Goal: Task Accomplishment & Management: Manage account settings

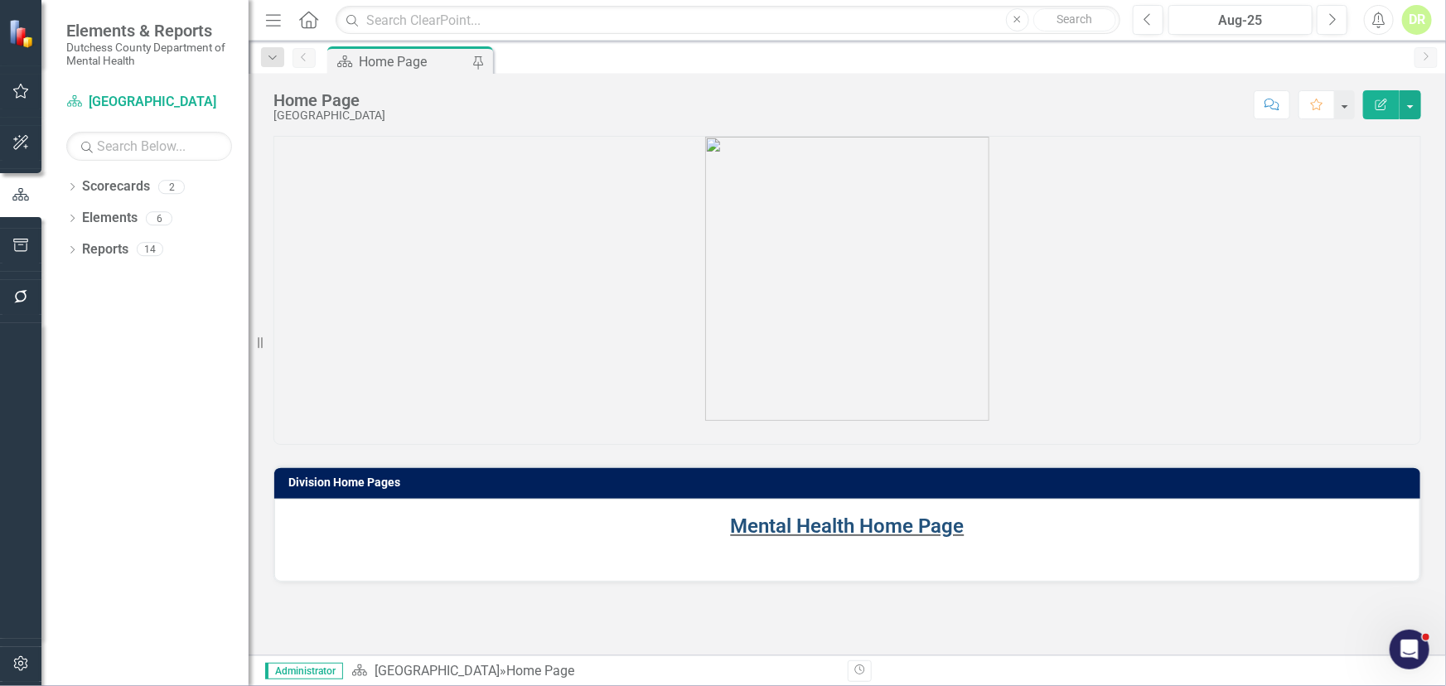
click at [824, 522] on link "Mental Health Home Page" at bounding box center [848, 526] width 234 height 23
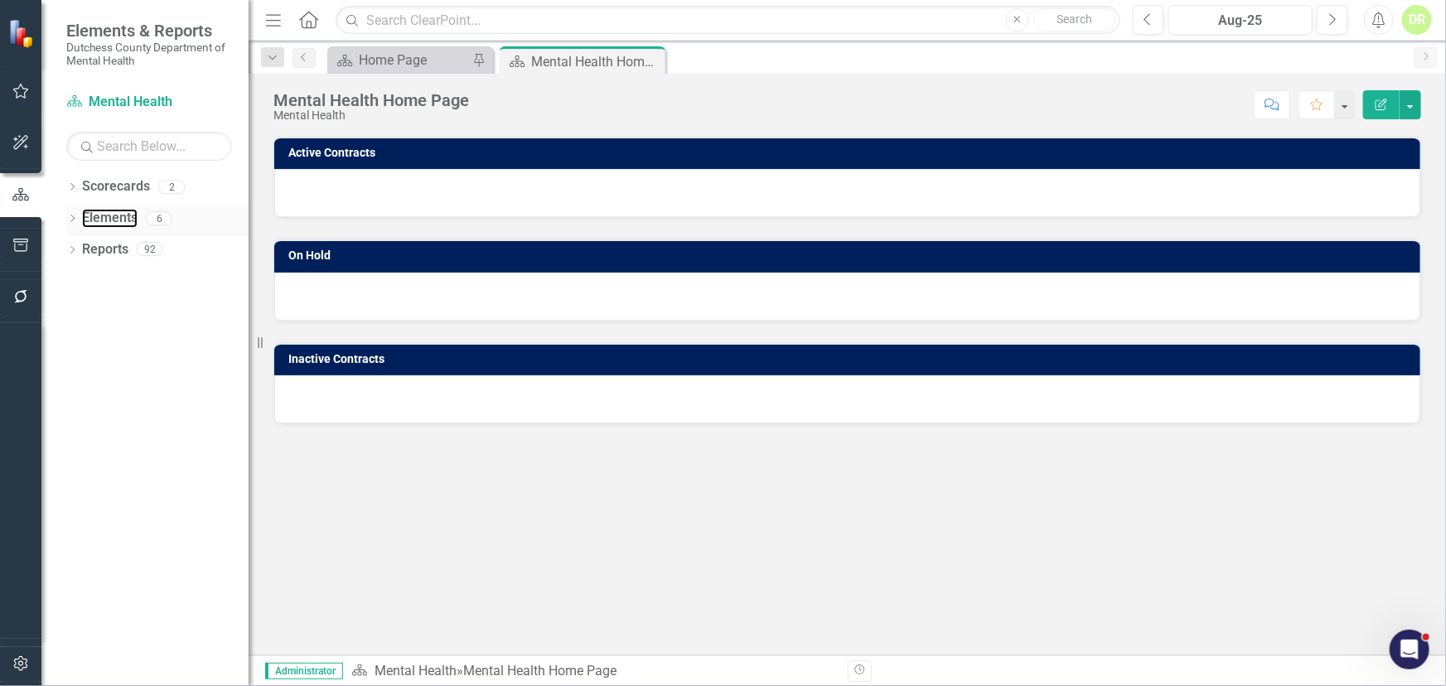
click at [104, 210] on link "Elements" at bounding box center [110, 218] width 56 height 19
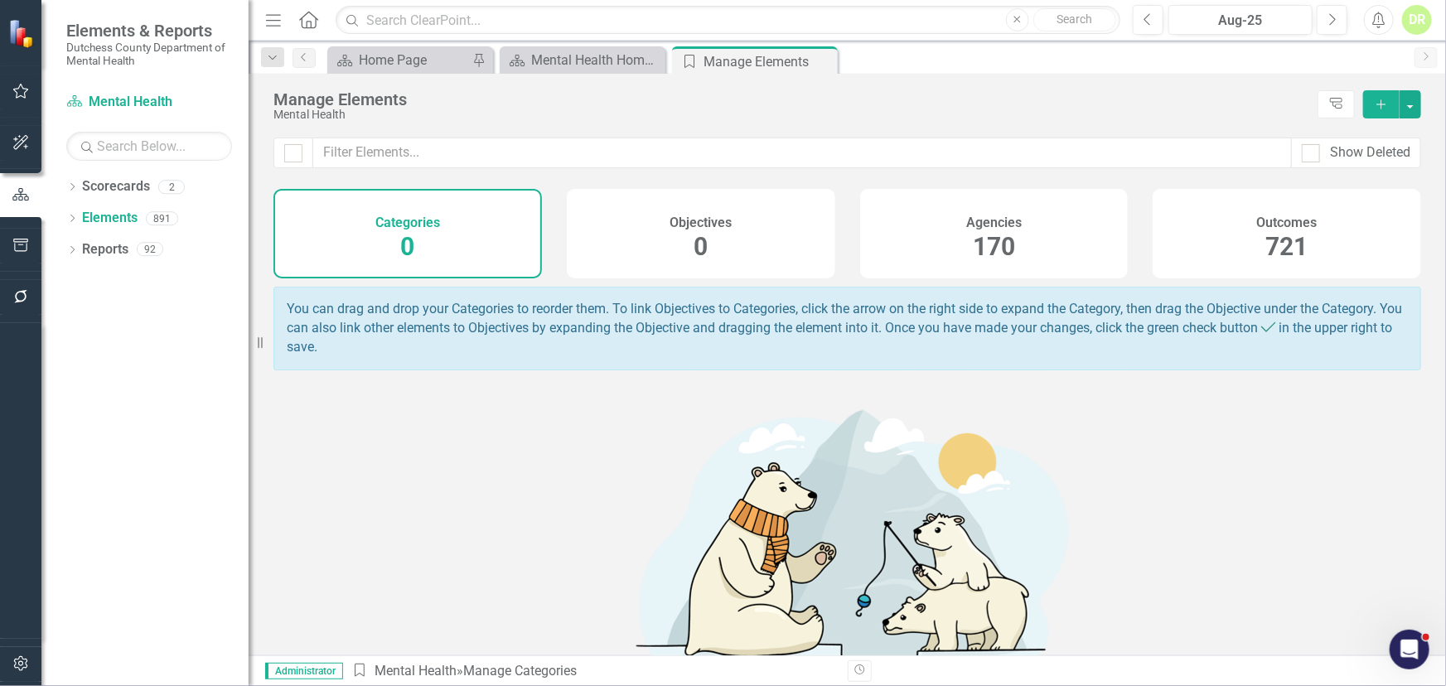
click at [966, 222] on h4 "Agencies" at bounding box center [994, 222] width 56 height 15
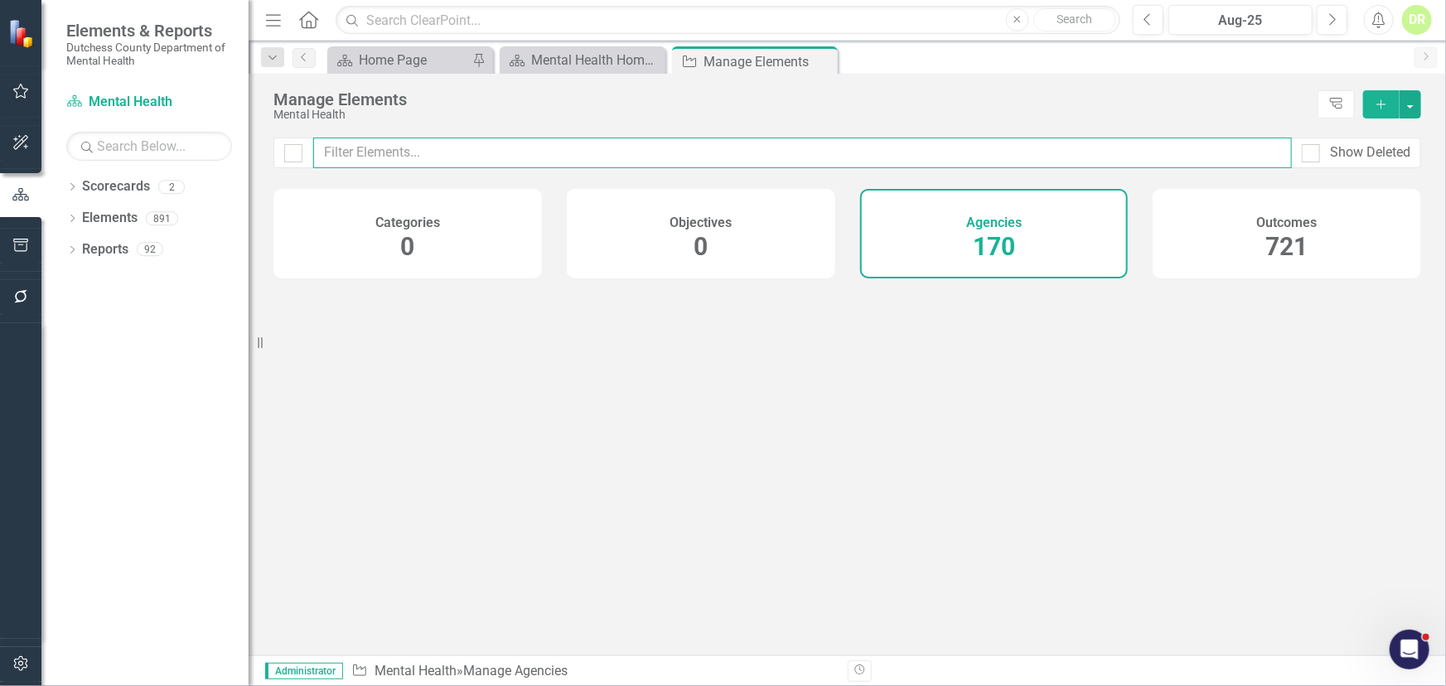
click at [468, 157] on input "text" at bounding box center [802, 153] width 979 height 31
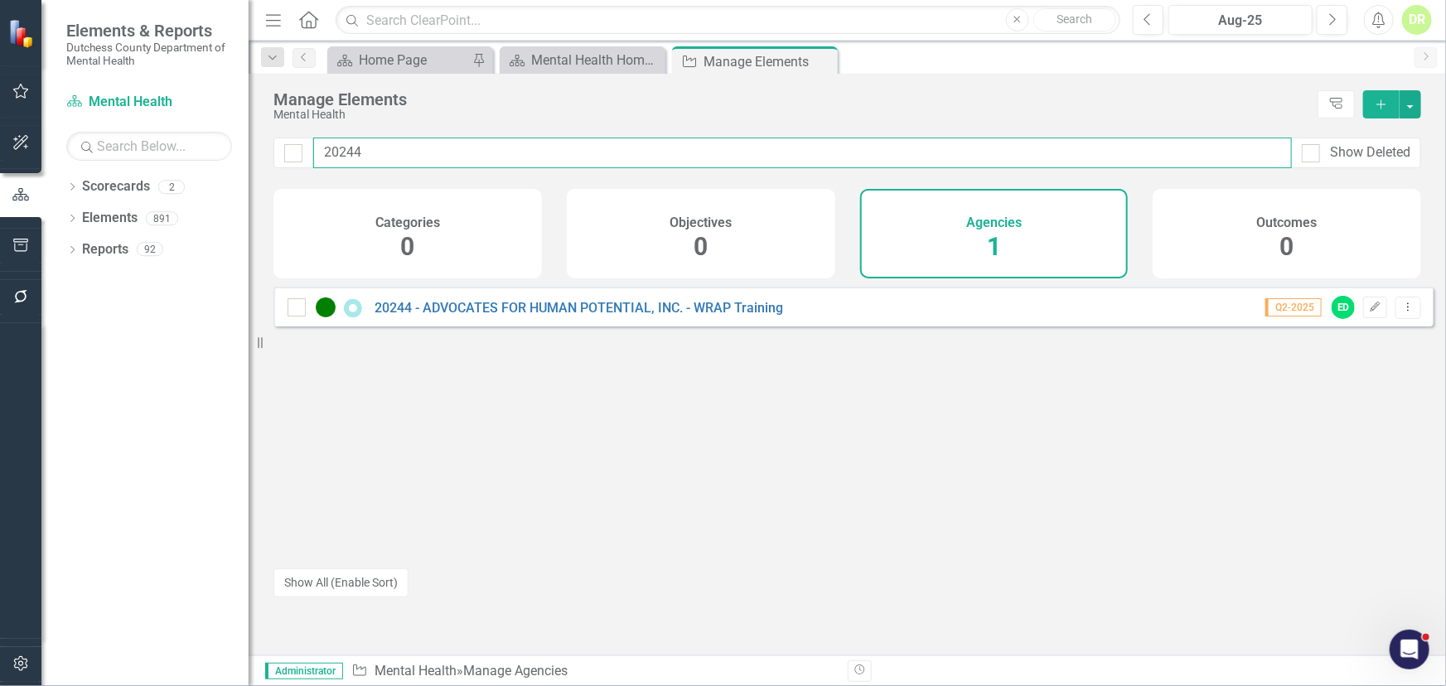
type input "20244"
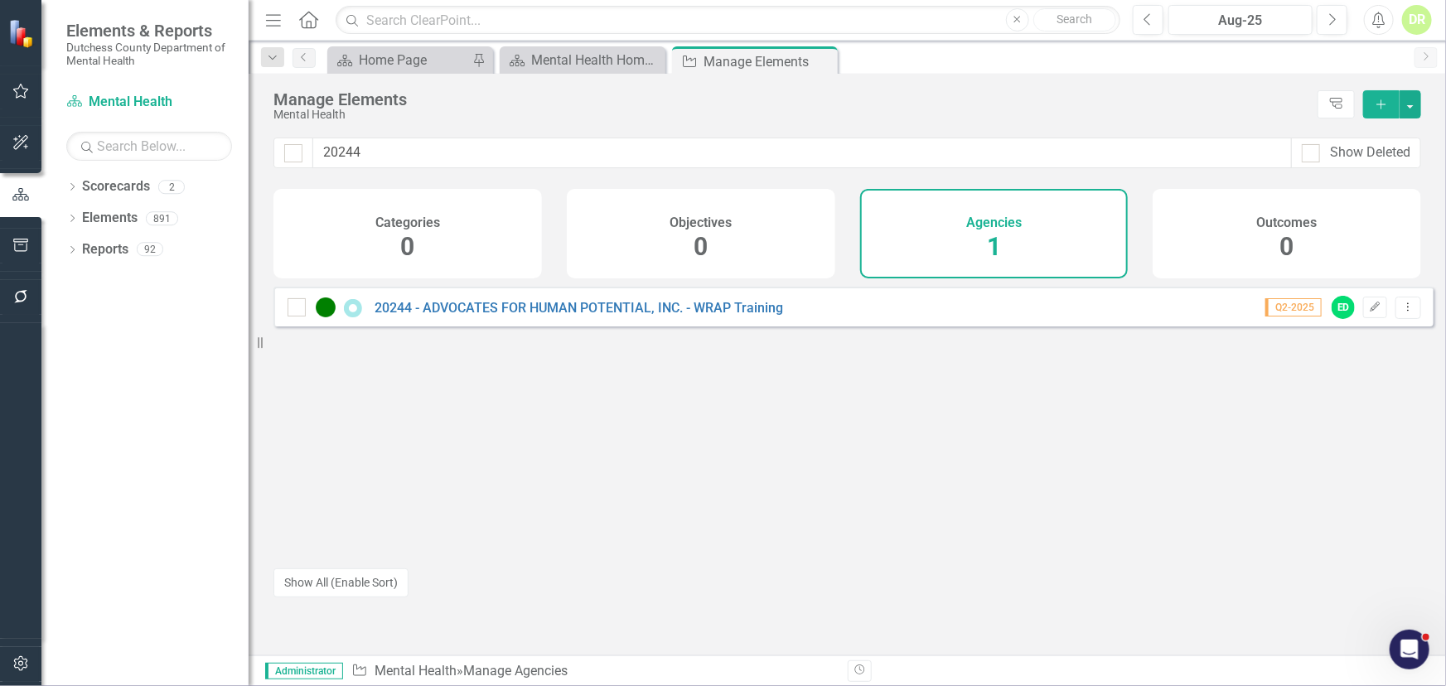
click at [595, 308] on div "20244 - ADVOCATES FOR HUMAN POTENTIAL, INC. - WRAP Training" at bounding box center [538, 307] width 500 height 20
click at [598, 312] on link "20244 - ADVOCATES FOR HUMAN POTENTIAL, INC. - WRAP Training" at bounding box center [579, 308] width 409 height 16
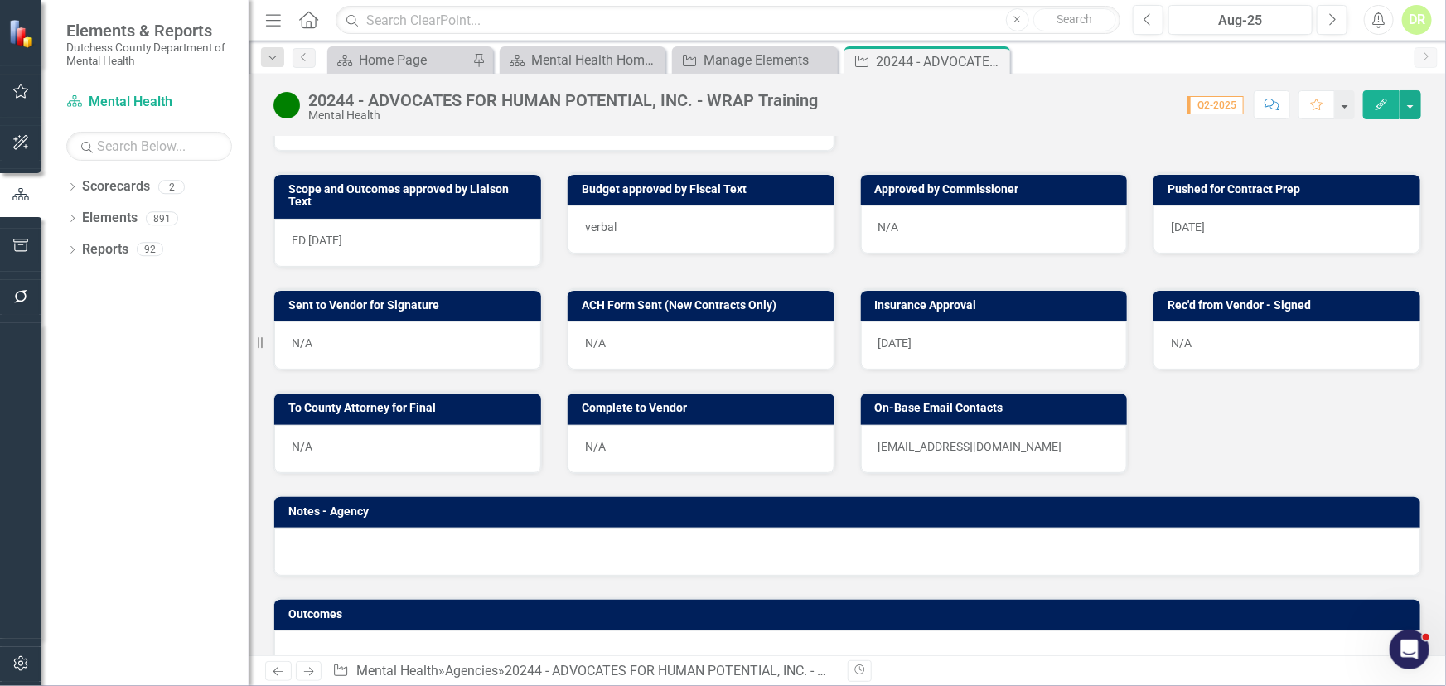
scroll to position [602, 0]
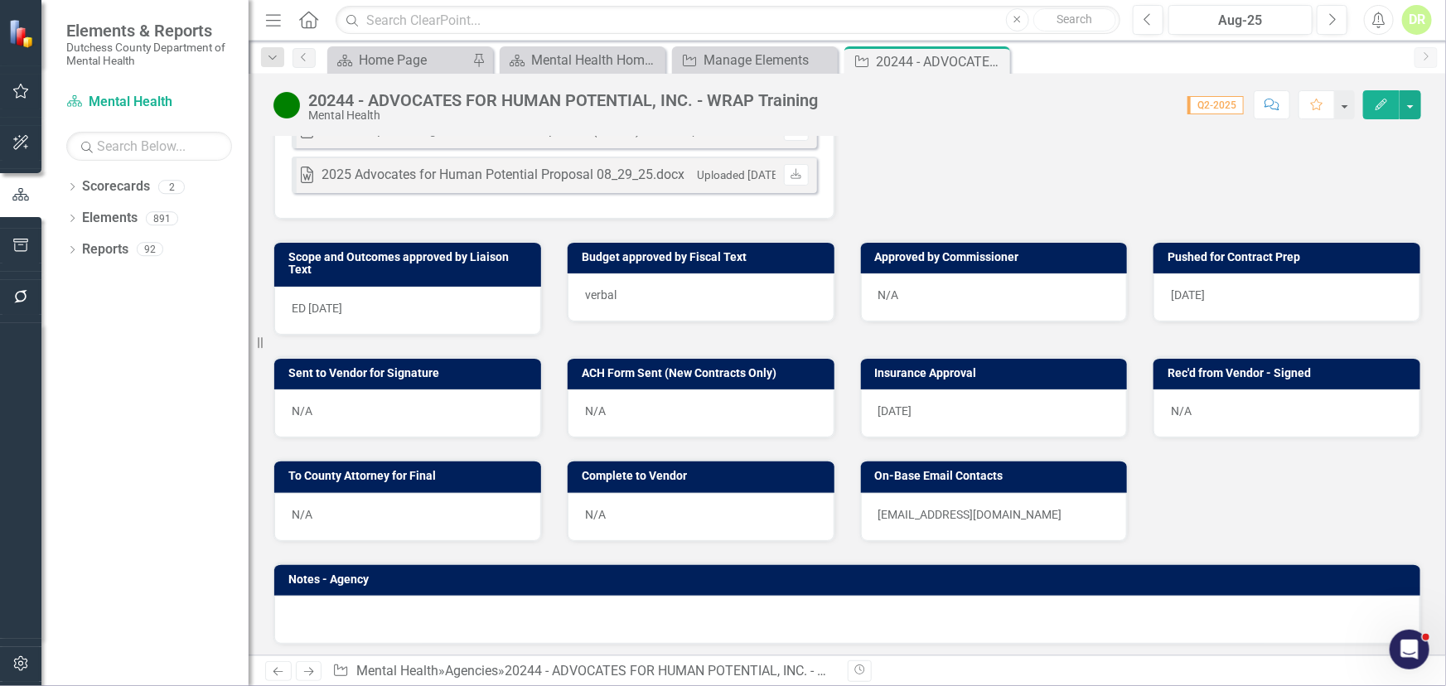
click at [1031, 493] on div "[EMAIL_ADDRESS][DOMAIN_NAME]" at bounding box center [994, 517] width 267 height 48
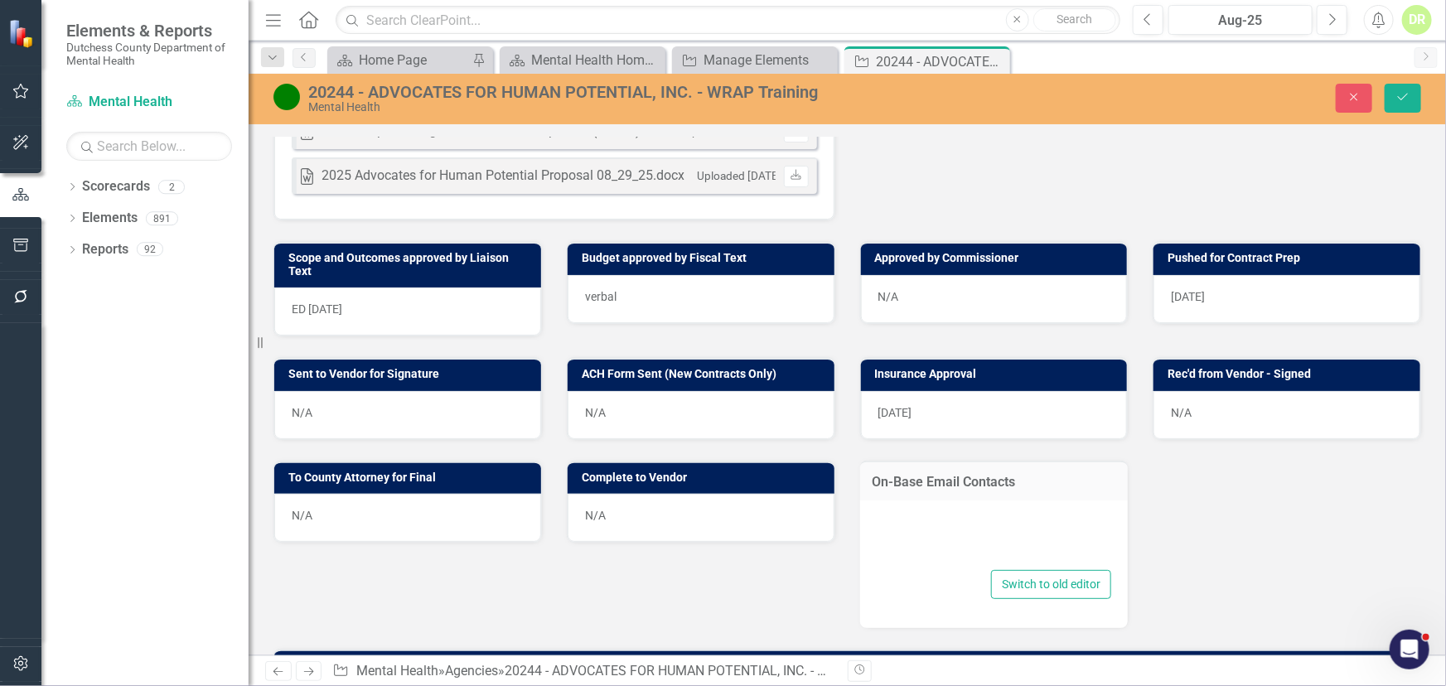
type textarea "<p>[EMAIL_ADDRESS][DOMAIN_NAME]</p>"
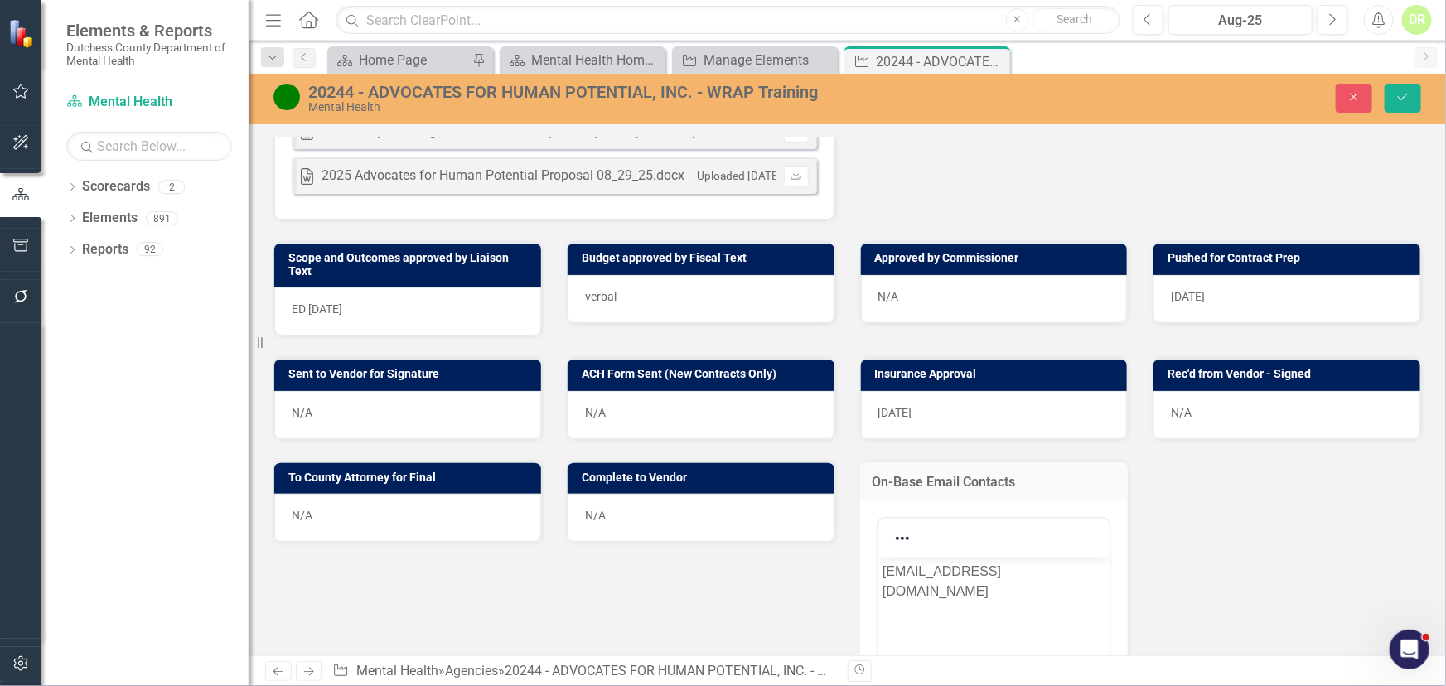
scroll to position [0, 0]
drag, startPoint x: 1011, startPoint y: 574, endPoint x: 781, endPoint y: 534, distance: 233.8
click at [878, 557] on html "[EMAIL_ADDRESS][DOMAIN_NAME]" at bounding box center [994, 681] width 232 height 249
copy p "[EMAIL_ADDRESS][DOMAIN_NAME]"
click at [335, 312] on div "ED [DATE]" at bounding box center [407, 312] width 267 height 48
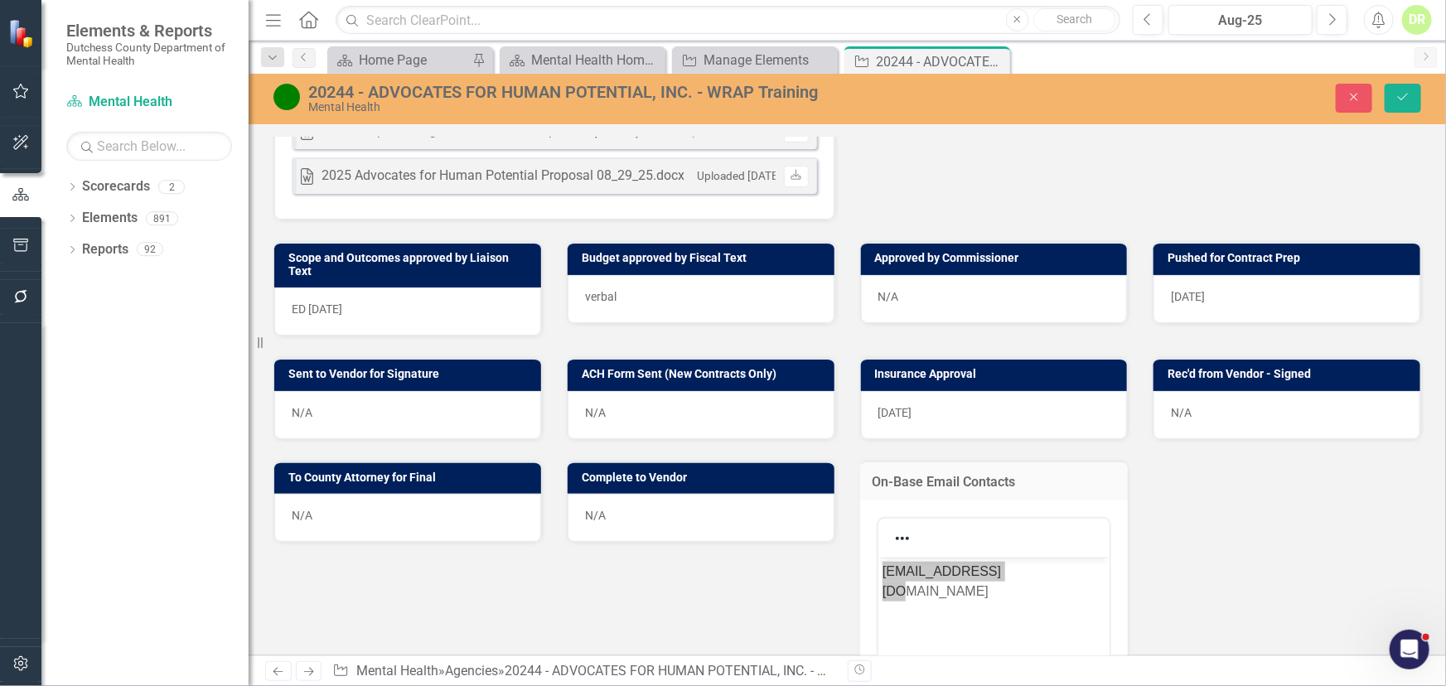
click at [335, 312] on div "ED [DATE]" at bounding box center [407, 312] width 267 height 48
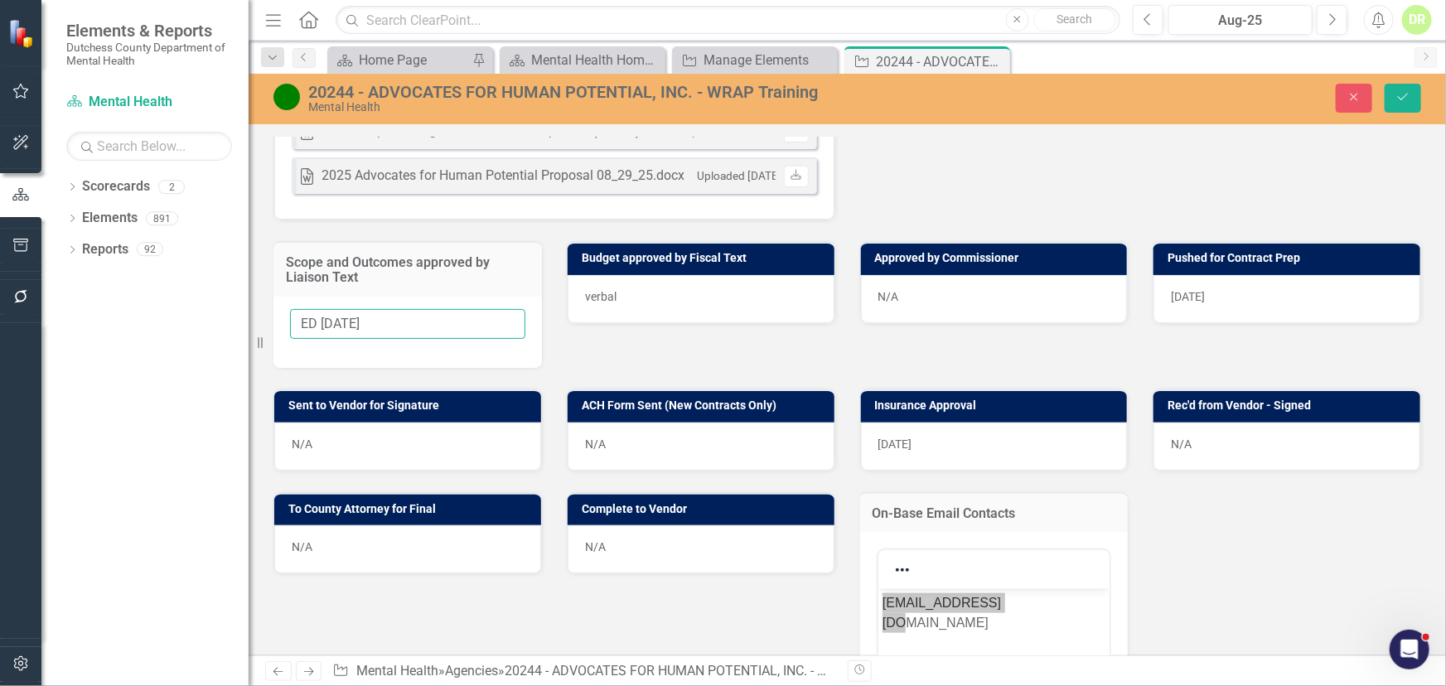
drag, startPoint x: 315, startPoint y: 318, endPoint x: 276, endPoint y: 337, distance: 43.4
click at [259, 317] on div "Elements & Reports Dutchess County Department of Mental Health Scorecard Mental…" at bounding box center [723, 343] width 1446 height 686
type input "[DATE]"
click at [638, 293] on div "verbal" at bounding box center [701, 299] width 267 height 48
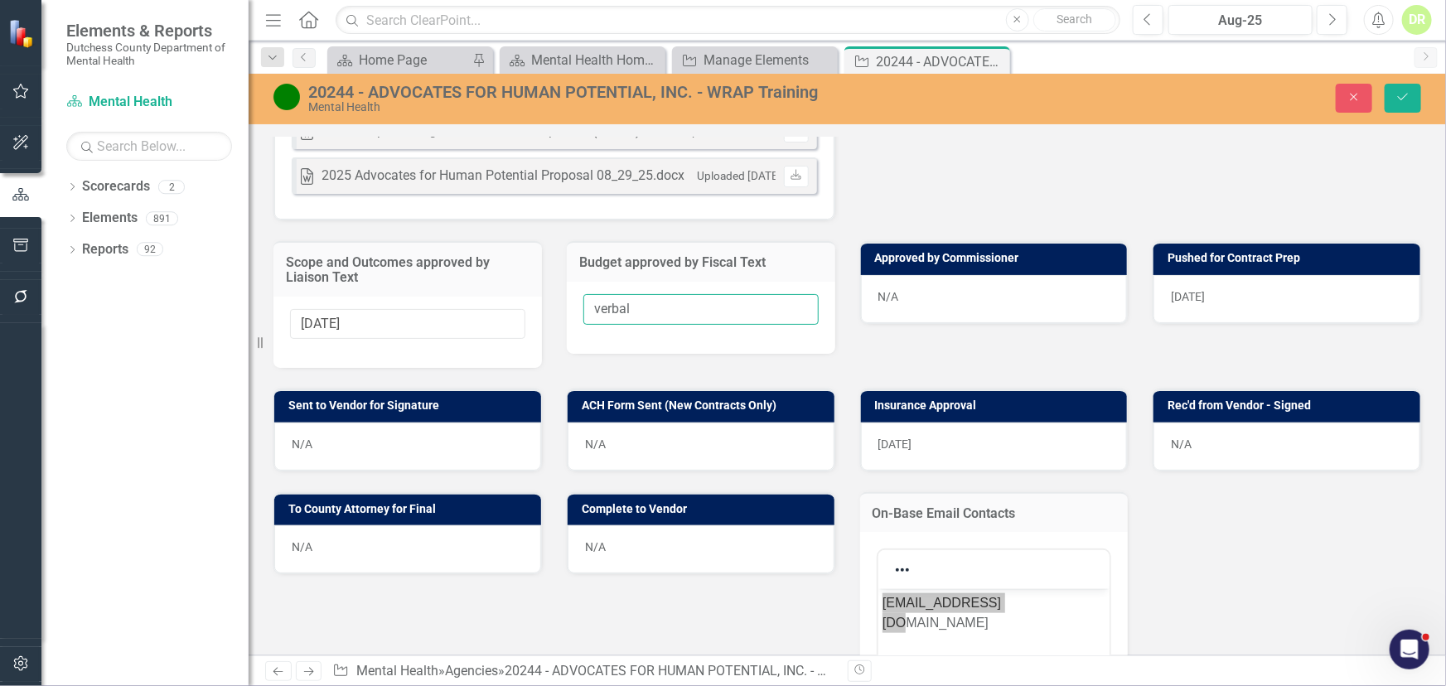
drag, startPoint x: 643, startPoint y: 299, endPoint x: 528, endPoint y: 303, distance: 115.3
click at [528, 303] on div "Scope and Outcomes approved by Liaison Text [DATE] Budget approved by Fiscal Te…" at bounding box center [847, 293] width 1173 height 147
type input "[DATE]"
click at [354, 433] on div "N/A" at bounding box center [407, 447] width 267 height 48
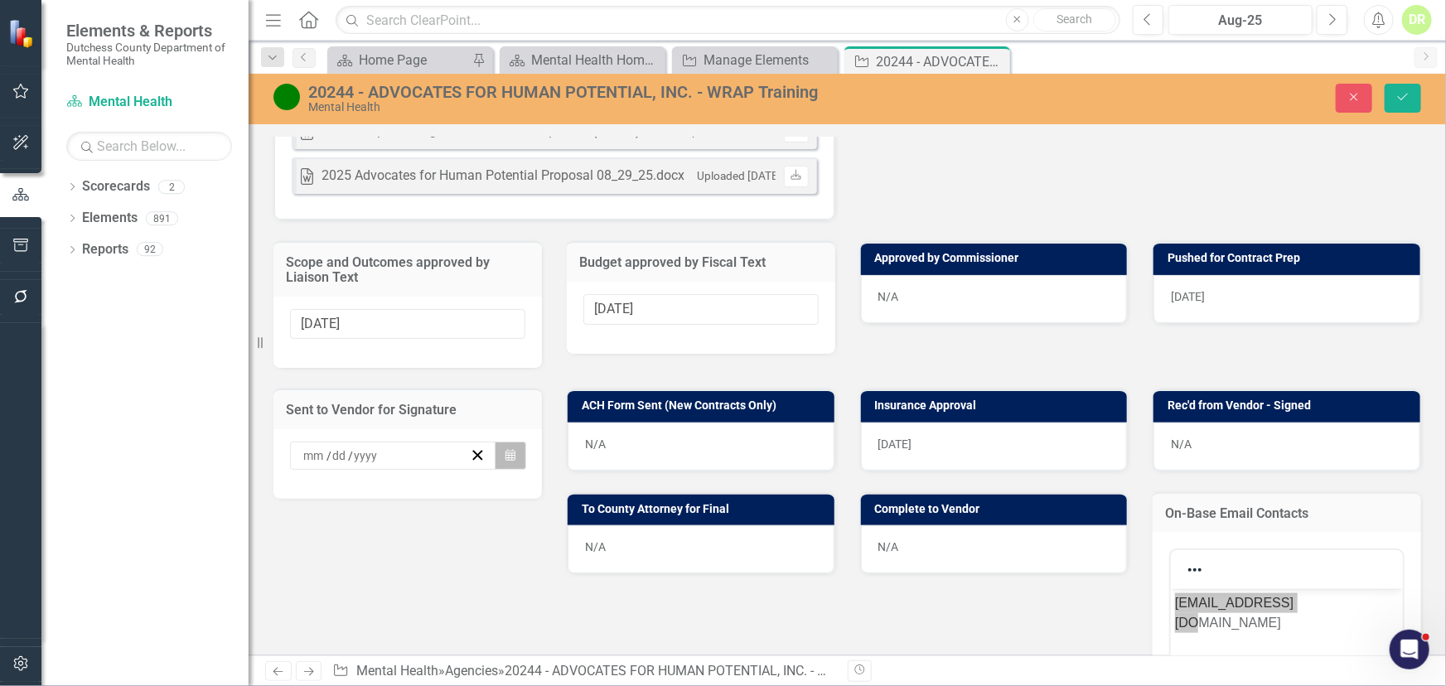
click at [514, 443] on button "Calendar" at bounding box center [510, 456] width 31 height 28
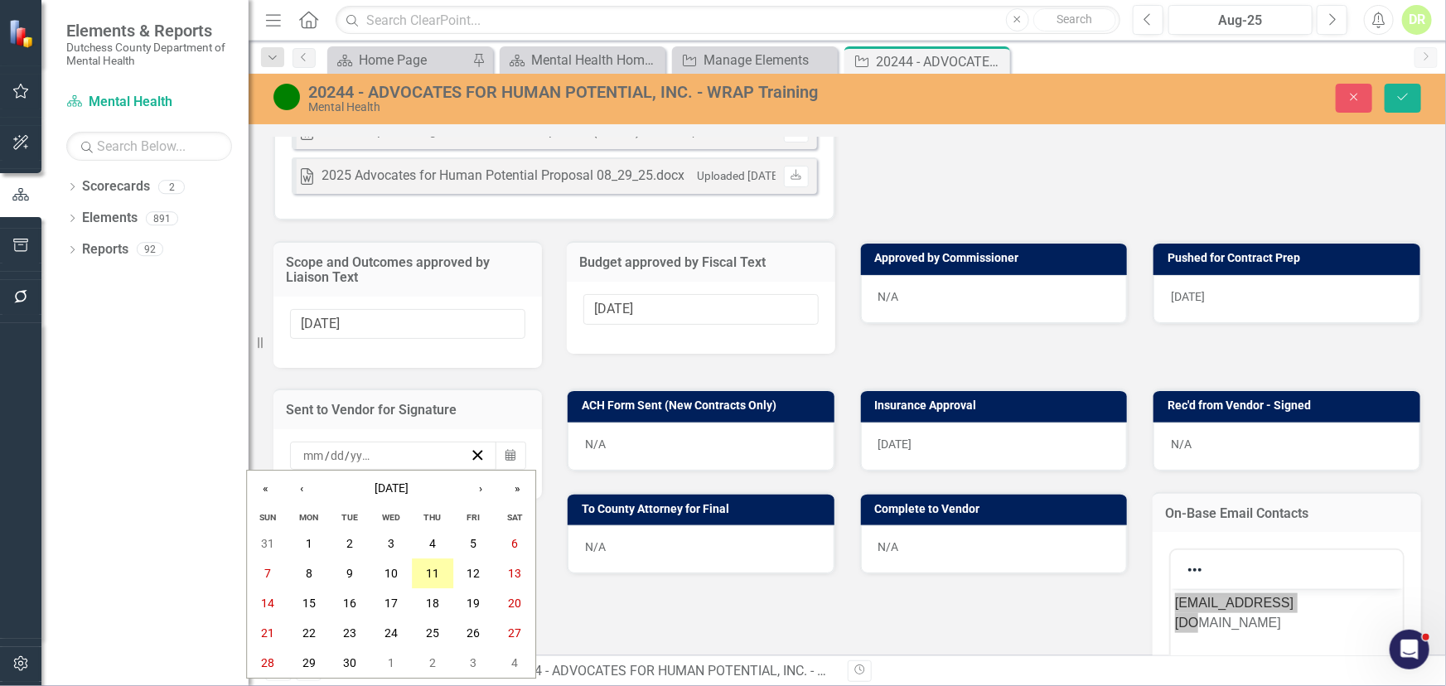
click at [430, 573] on abbr "11" at bounding box center [432, 574] width 13 height 13
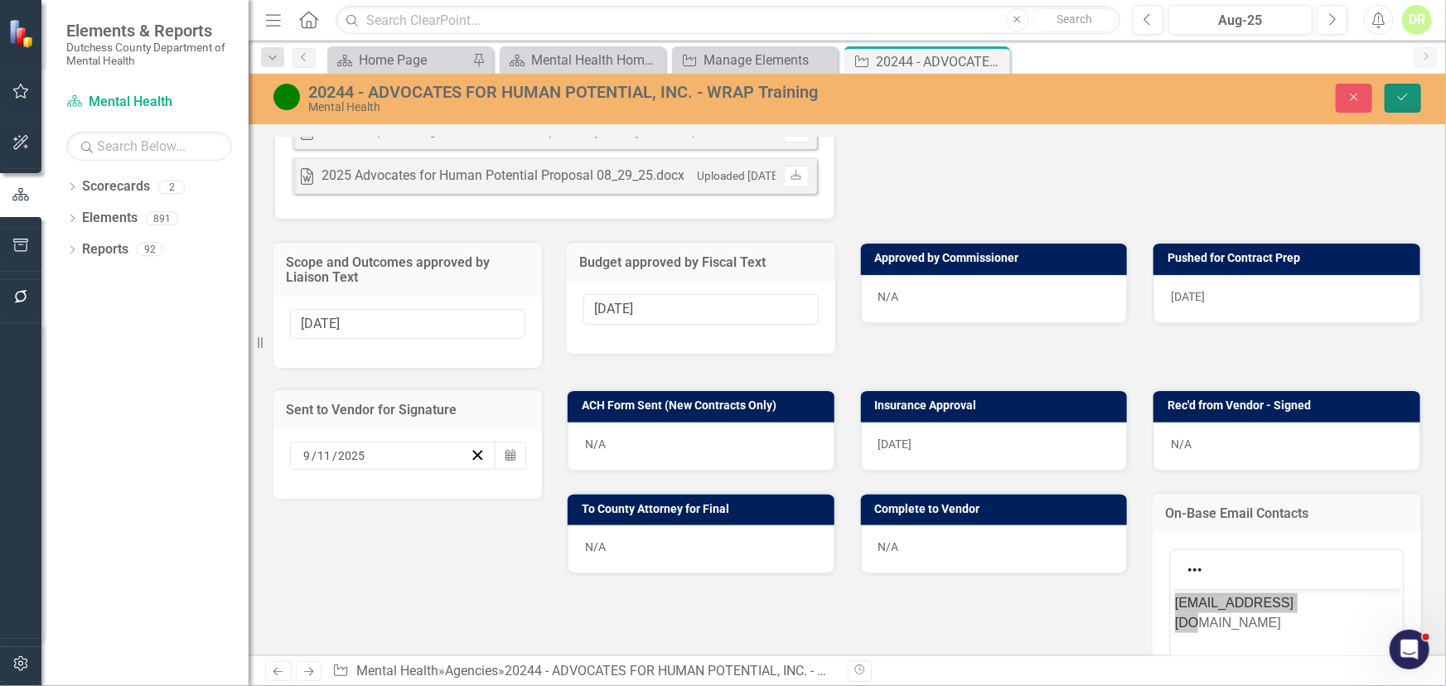
click at [1404, 93] on icon "Save" at bounding box center [1402, 97] width 15 height 12
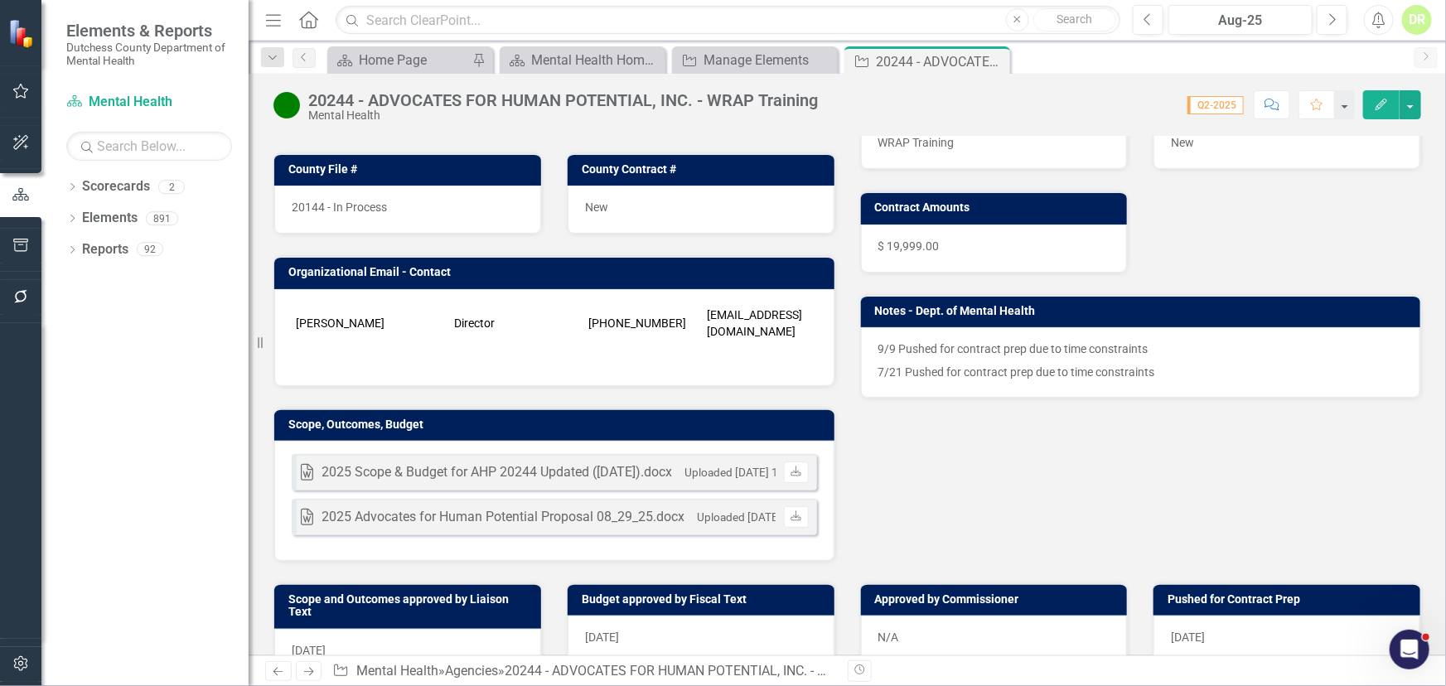
scroll to position [452, 0]
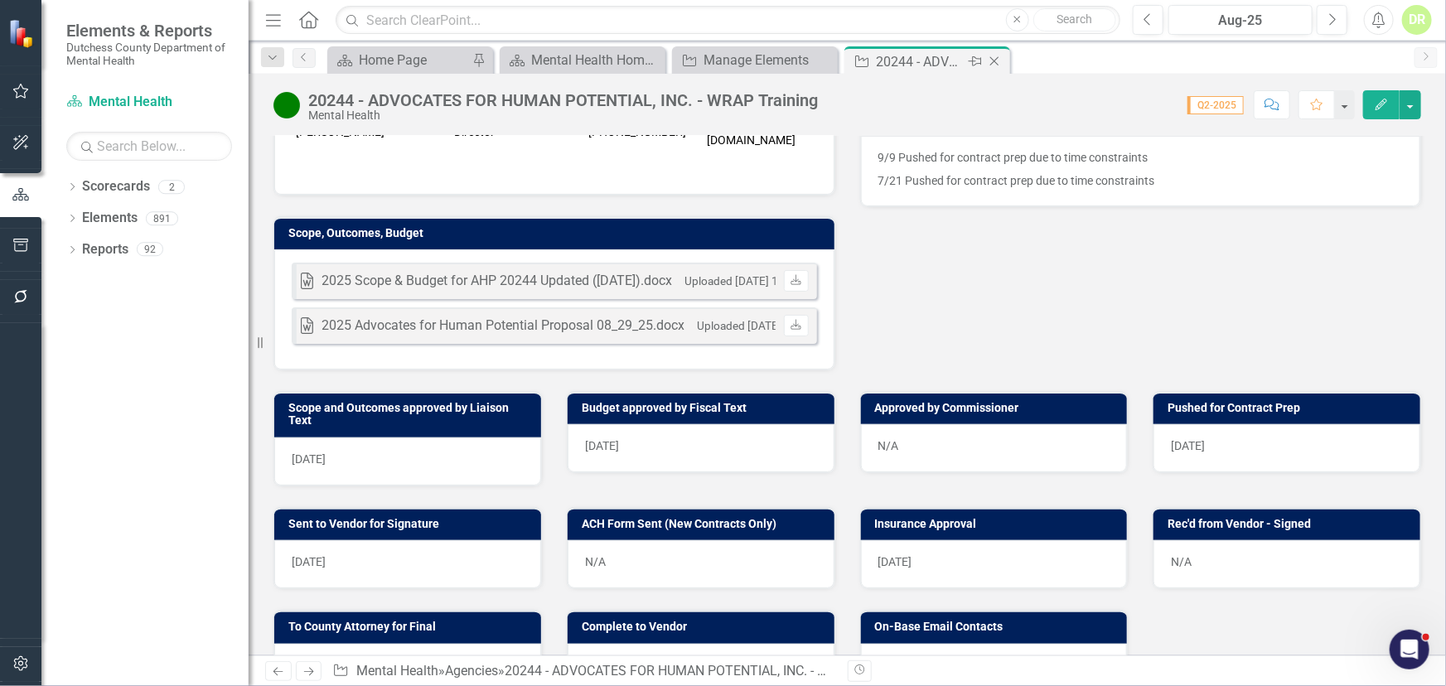
click at [994, 61] on icon at bounding box center [994, 61] width 9 height 9
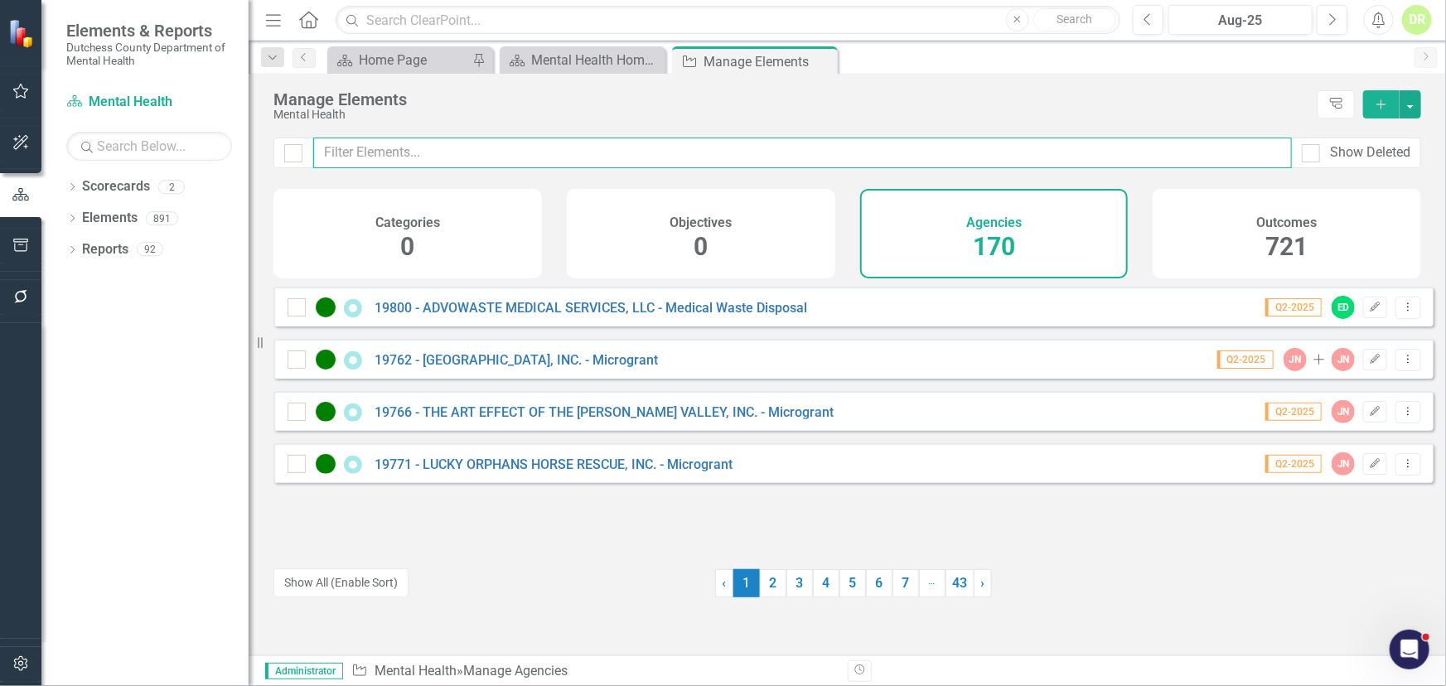
click at [536, 155] on input "text" at bounding box center [802, 153] width 979 height 31
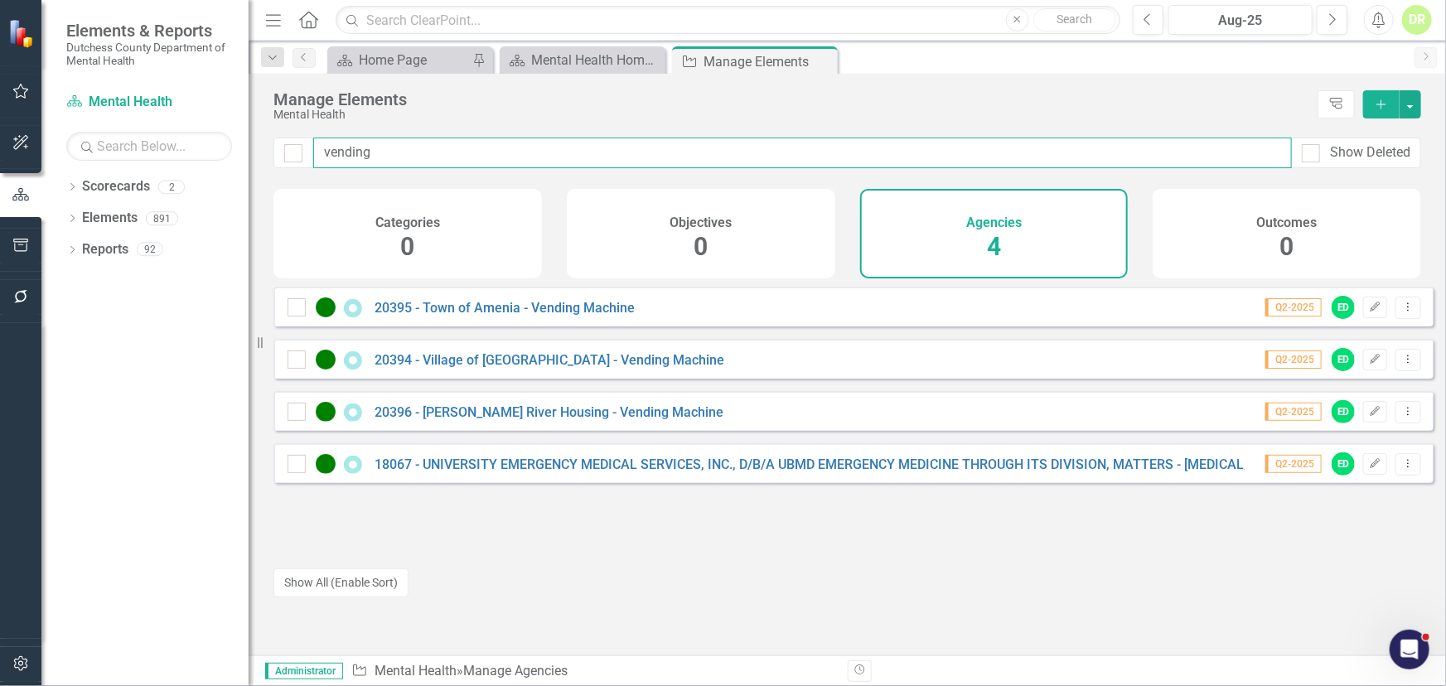
type input "vending"
